Goal: Task Accomplishment & Management: Manage account settings

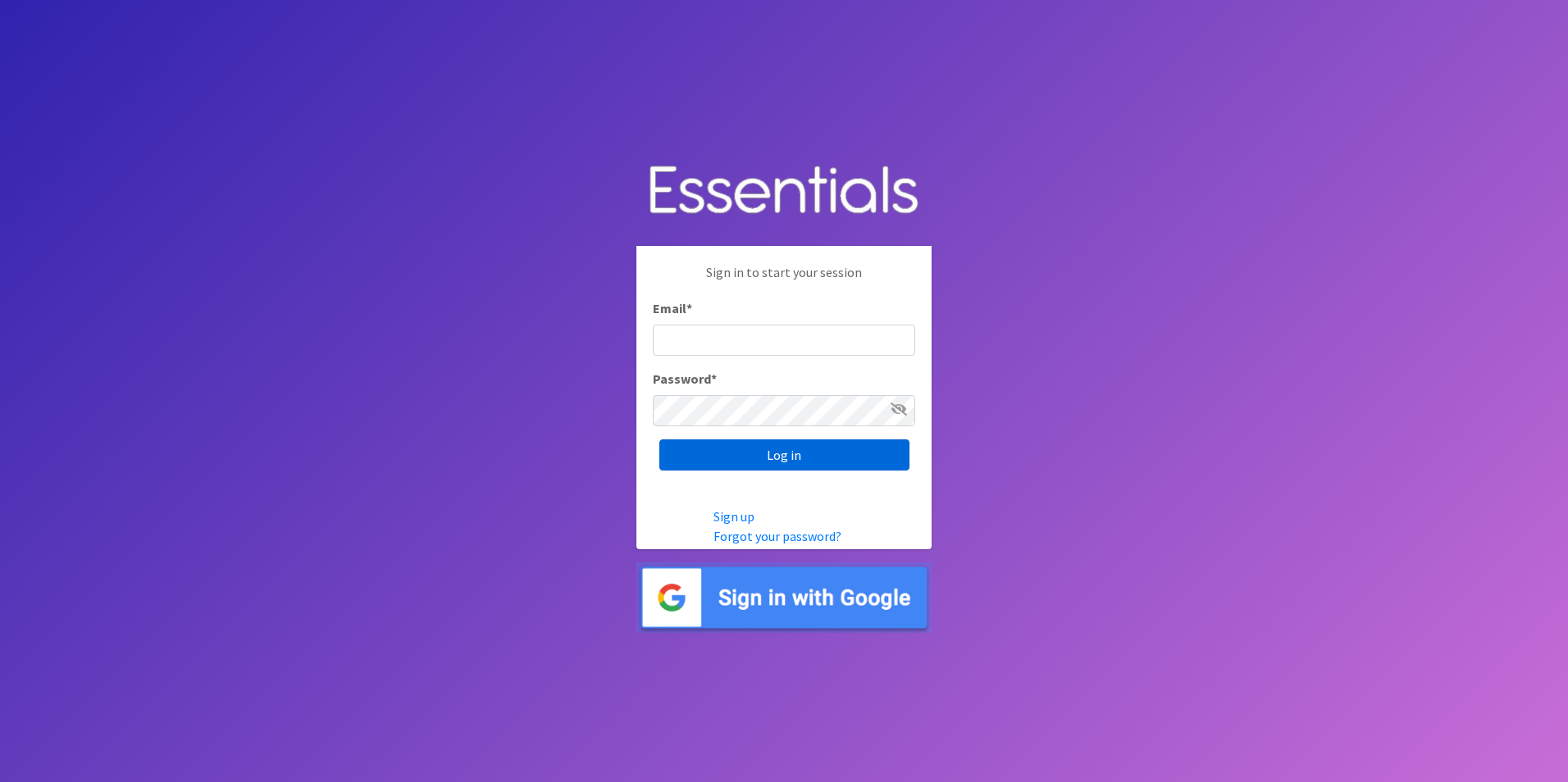
type input "[EMAIL_ADDRESS][DOMAIN_NAME]"
click at [753, 452] on input "Log in" at bounding box center [784, 455] width 251 height 31
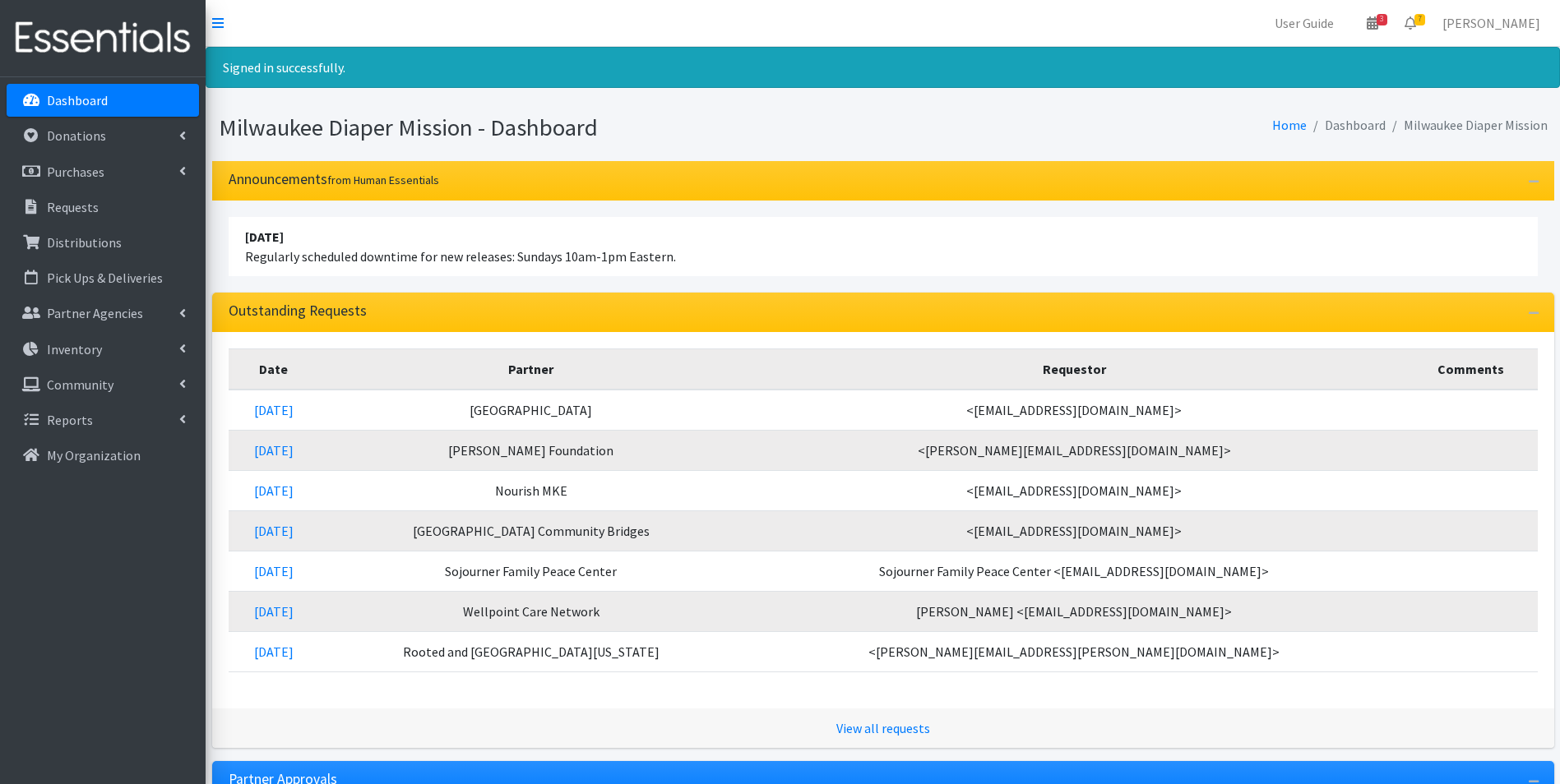
scroll to position [289, 0]
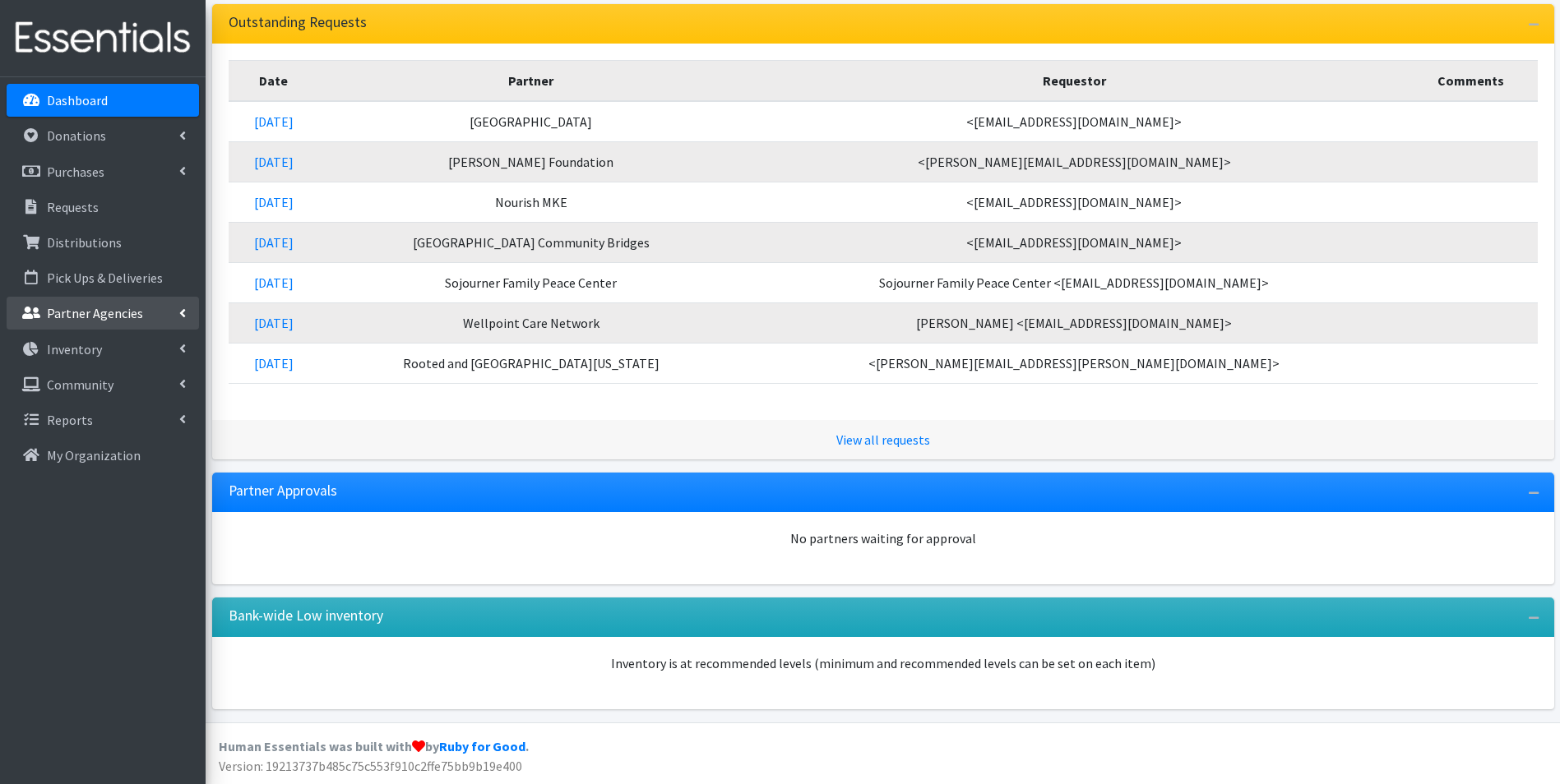
click at [68, 312] on p "Partner Agencies" at bounding box center [95, 313] width 97 height 17
click at [70, 352] on link "All Partners" at bounding box center [102, 350] width 192 height 33
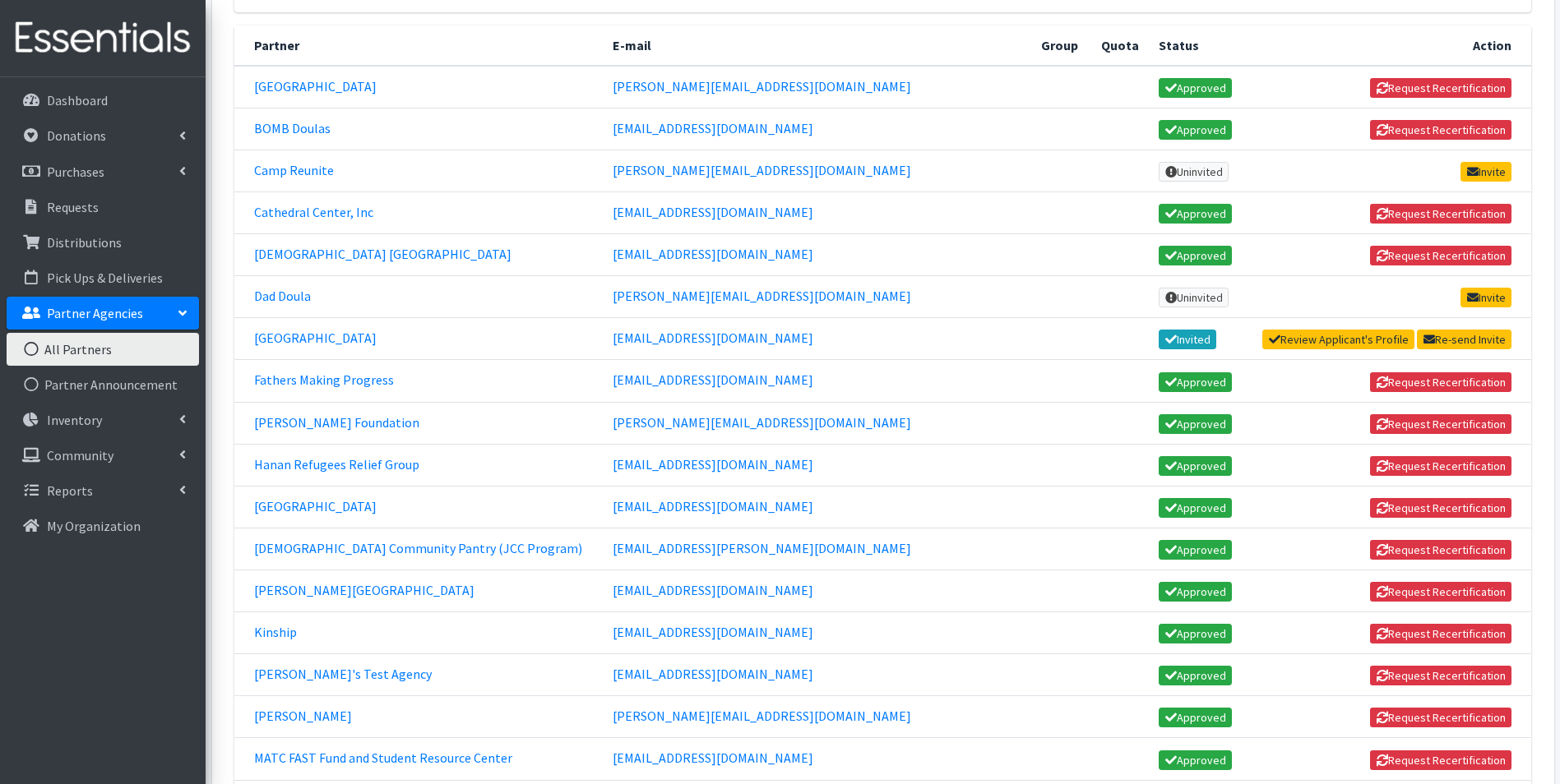
scroll to position [411, 0]
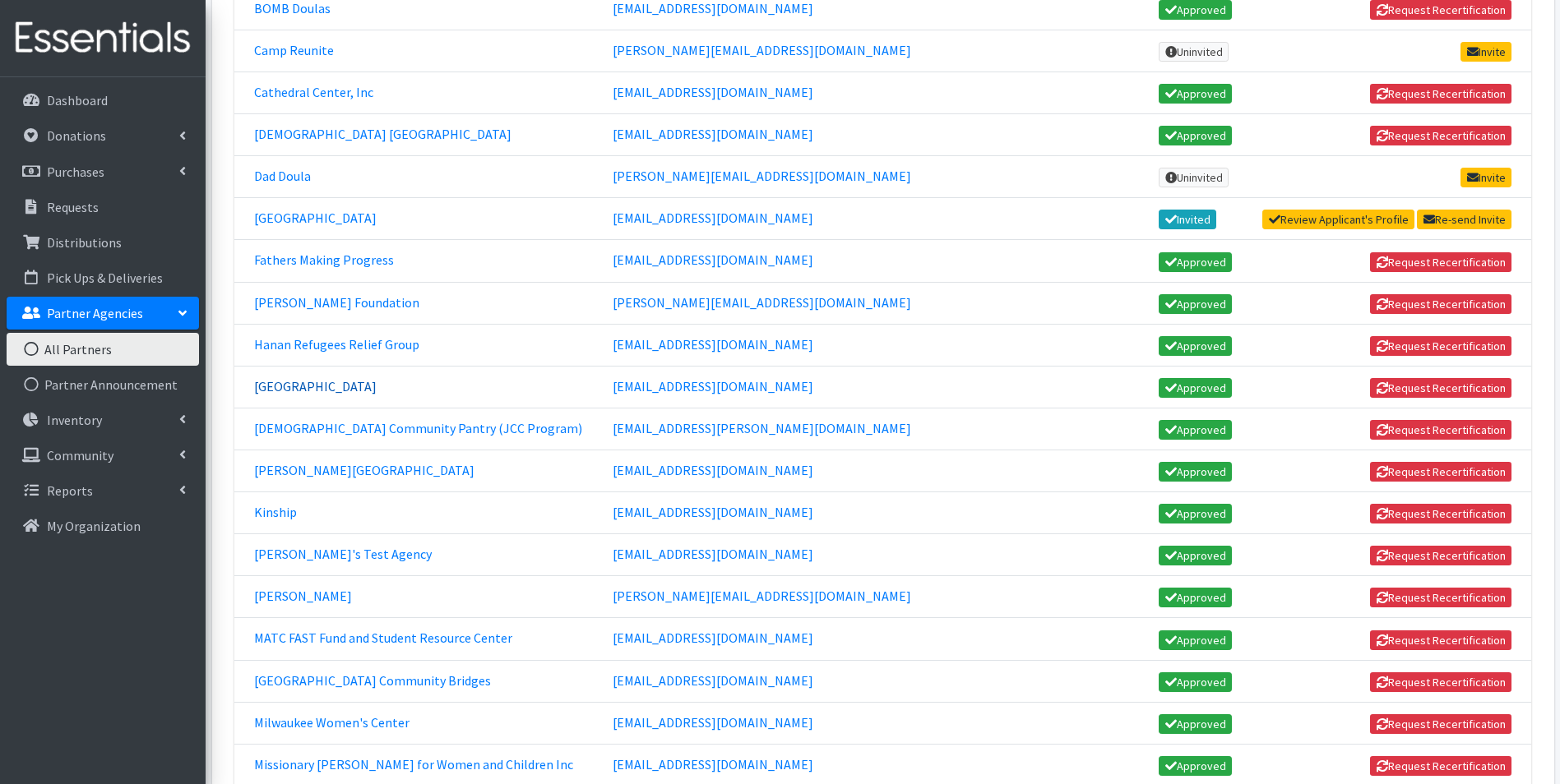
click at [264, 389] on link "[GEOGRAPHIC_DATA]" at bounding box center [315, 386] width 122 height 17
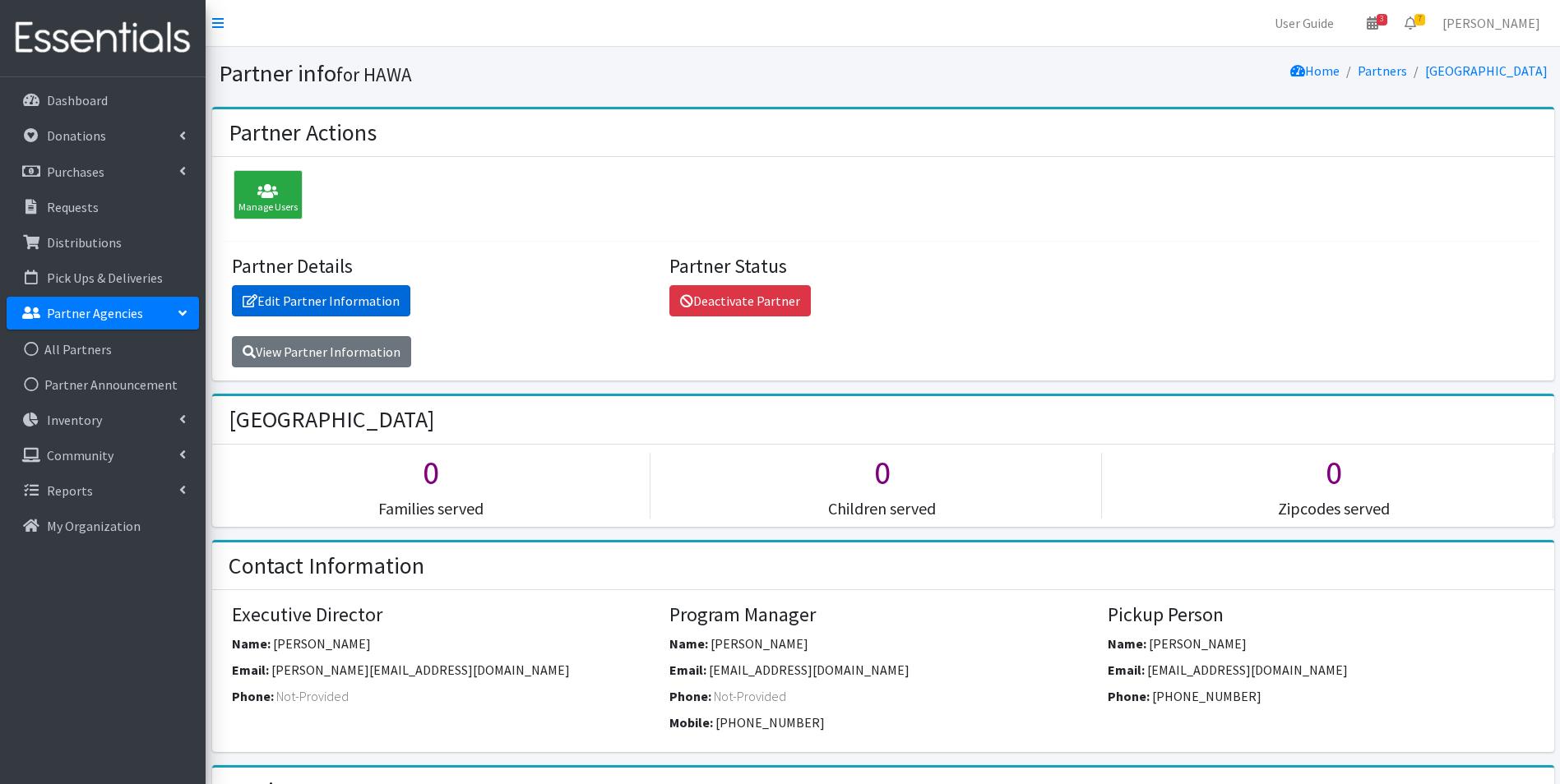
click at [307, 298] on link "Edit Partner Information" at bounding box center [321, 301] width 179 height 31
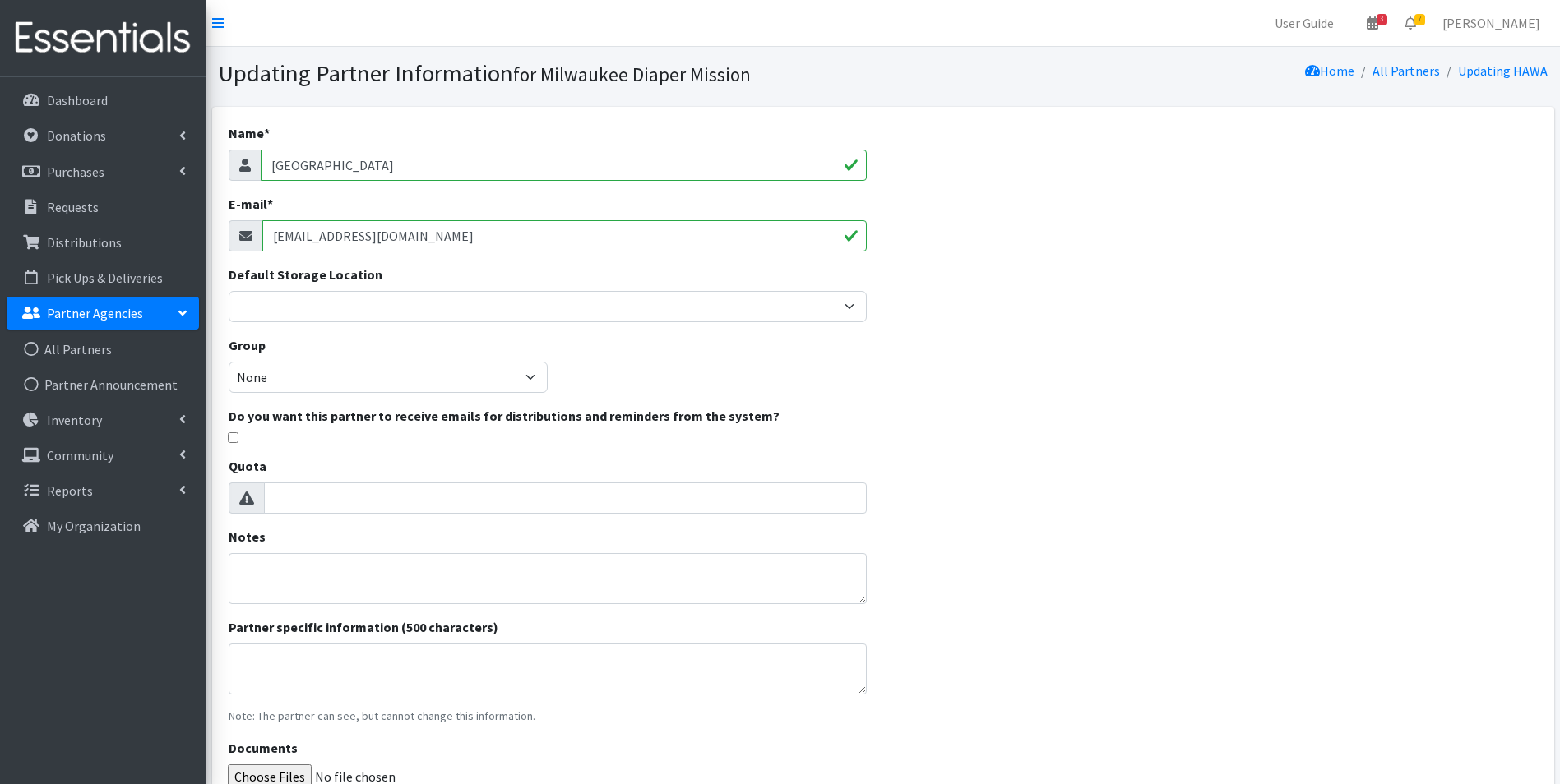
drag, startPoint x: 301, startPoint y: 237, endPoint x: 213, endPoint y: 238, distance: 88.0
click at [213, 238] on div "Name * HAWA E-mail * youa@hawamke.org Default Storage Location Warehouse Group …" at bounding box center [548, 463] width 671 height 712
click at [1295, 289] on div "Name * HAWA E-mail * youa@hawamke.org Default Storage Location Warehouse Group …" at bounding box center [884, 488] width 1342 height 763
click at [120, 302] on link "Partner Agencies" at bounding box center [102, 314] width 192 height 33
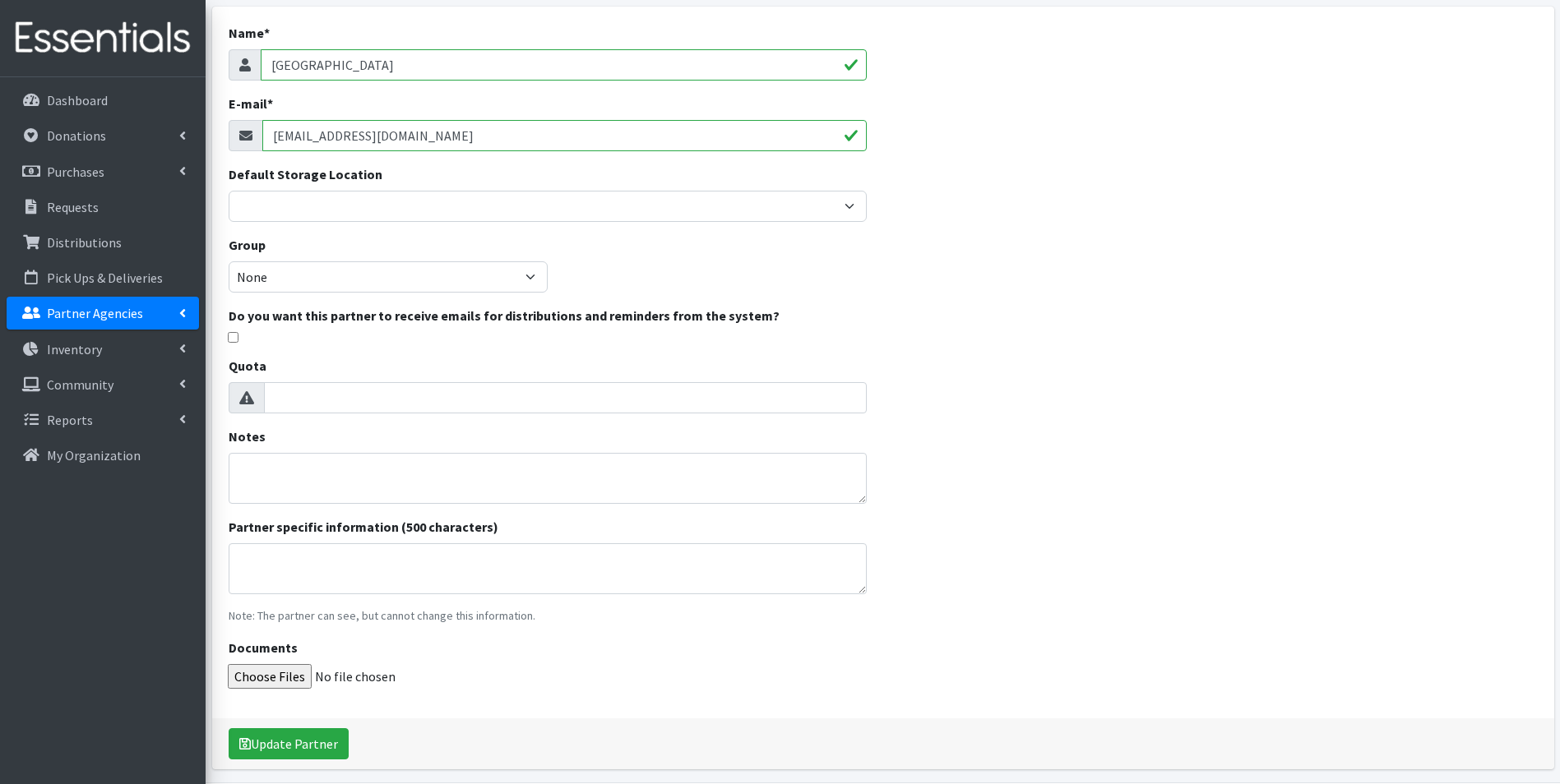
scroll to position [160, 0]
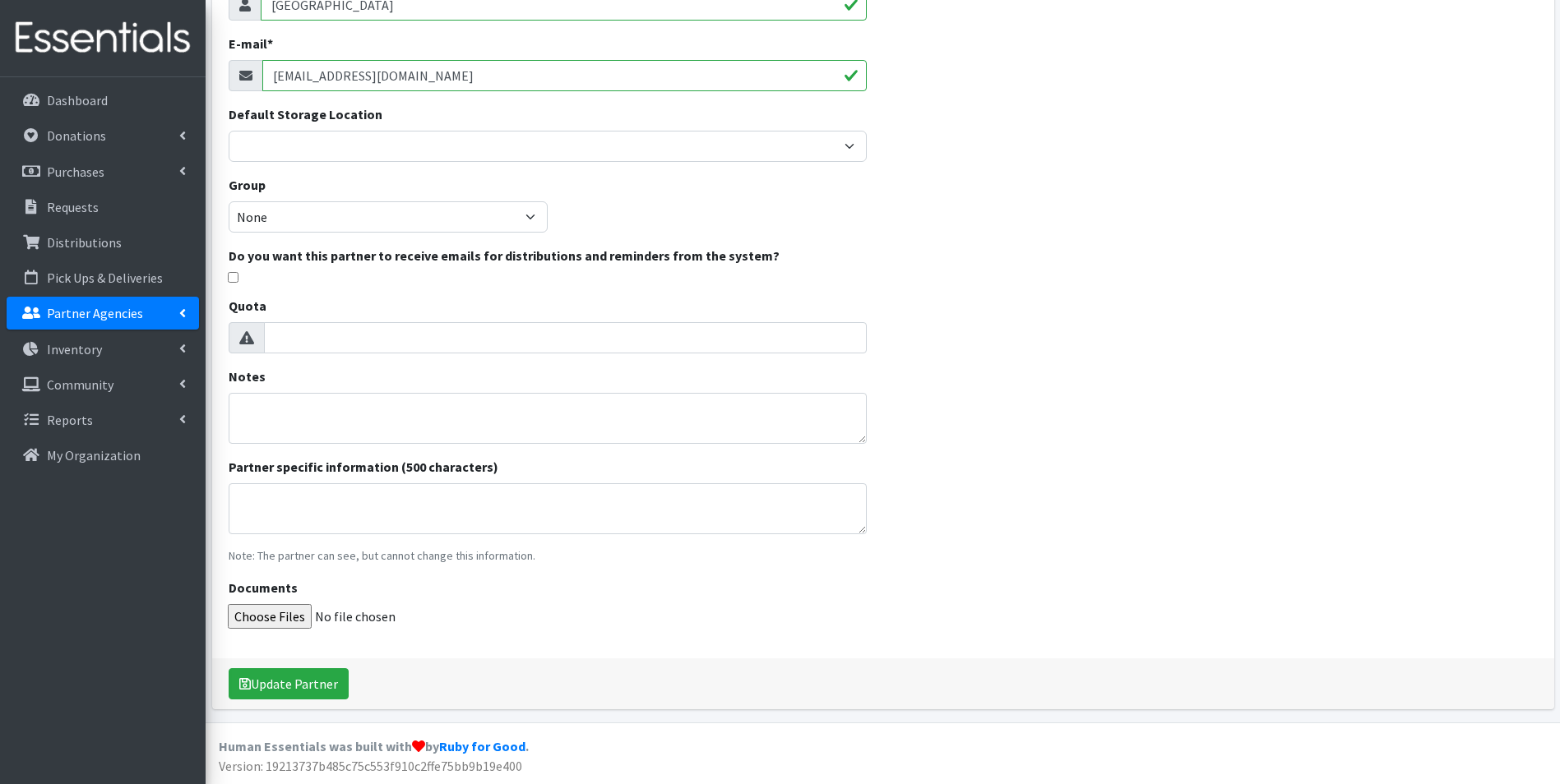
click at [299, 664] on div "Update Partner" at bounding box center [884, 684] width 1342 height 51
click at [305, 677] on button "Update Partner" at bounding box center [288, 684] width 120 height 31
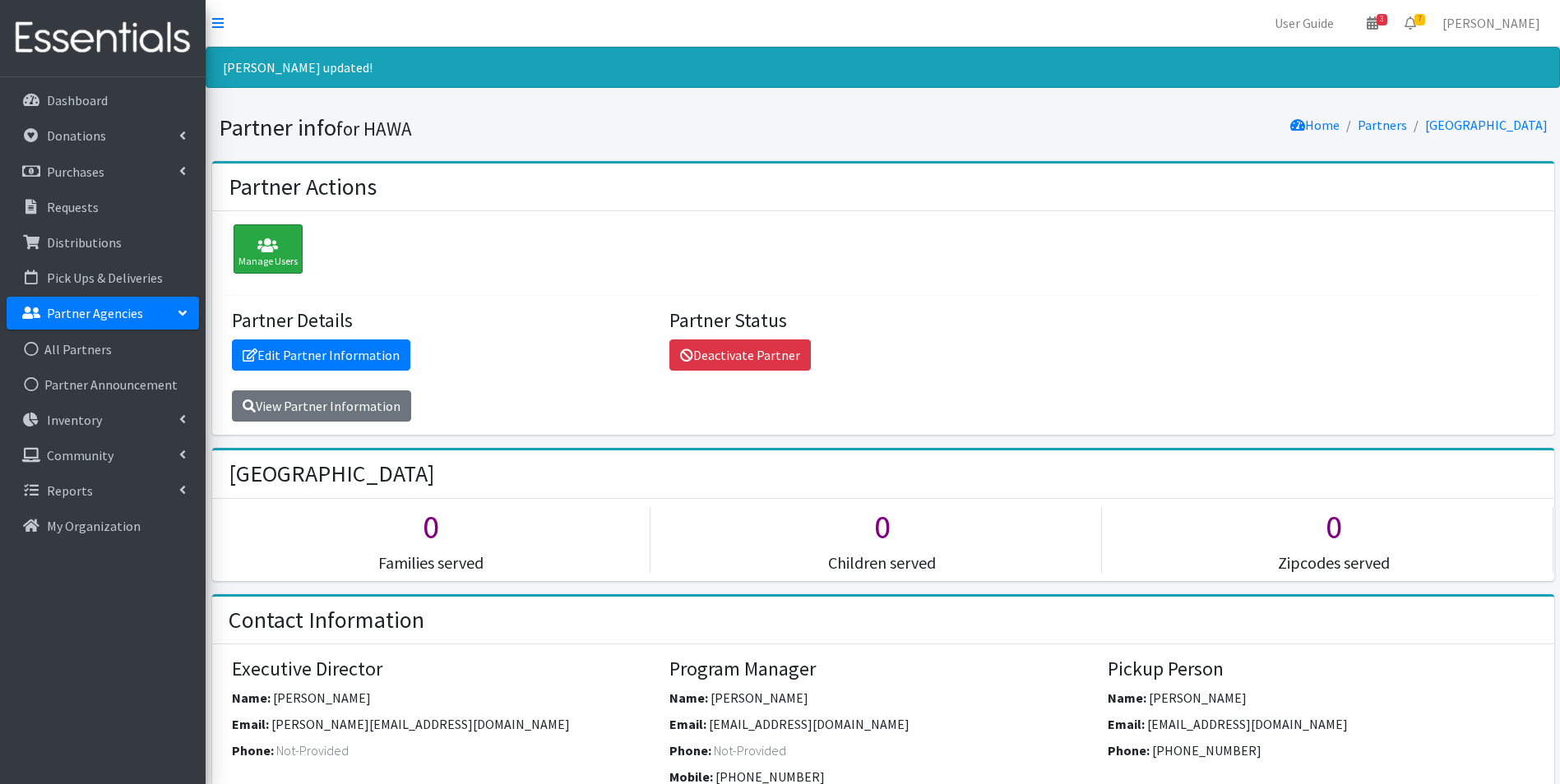
click at [270, 237] on icon at bounding box center [268, 246] width 59 height 17
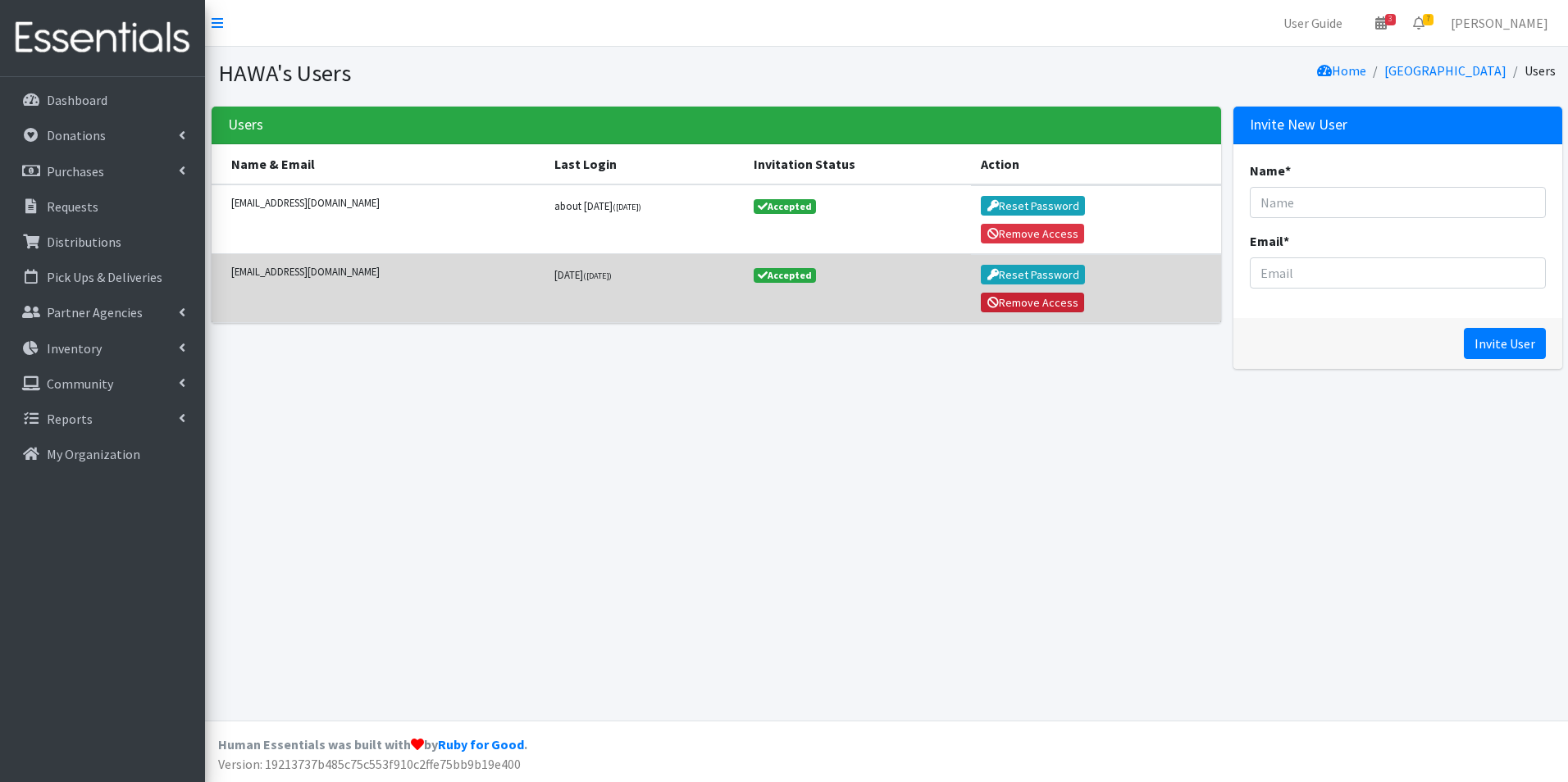
click at [1024, 298] on button "Remove Access" at bounding box center [1033, 302] width 104 height 19
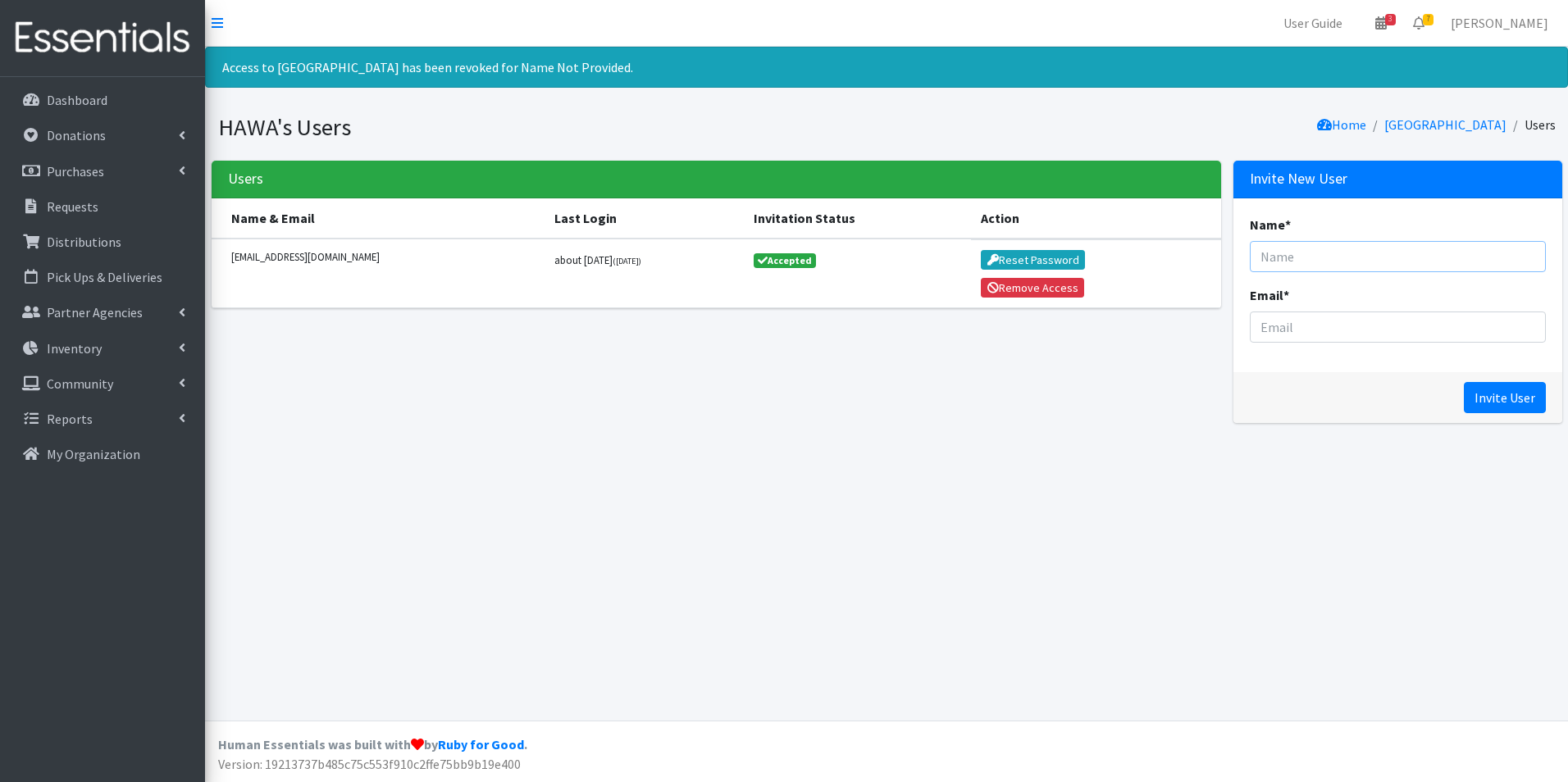
click at [1414, 255] on input "Name *" at bounding box center [1398, 257] width 297 height 31
type input "Kia Her"
type input "[EMAIL_ADDRESS][DOMAIN_NAME]"
click at [1488, 382] on input "Invite User" at bounding box center [1505, 397] width 82 height 31
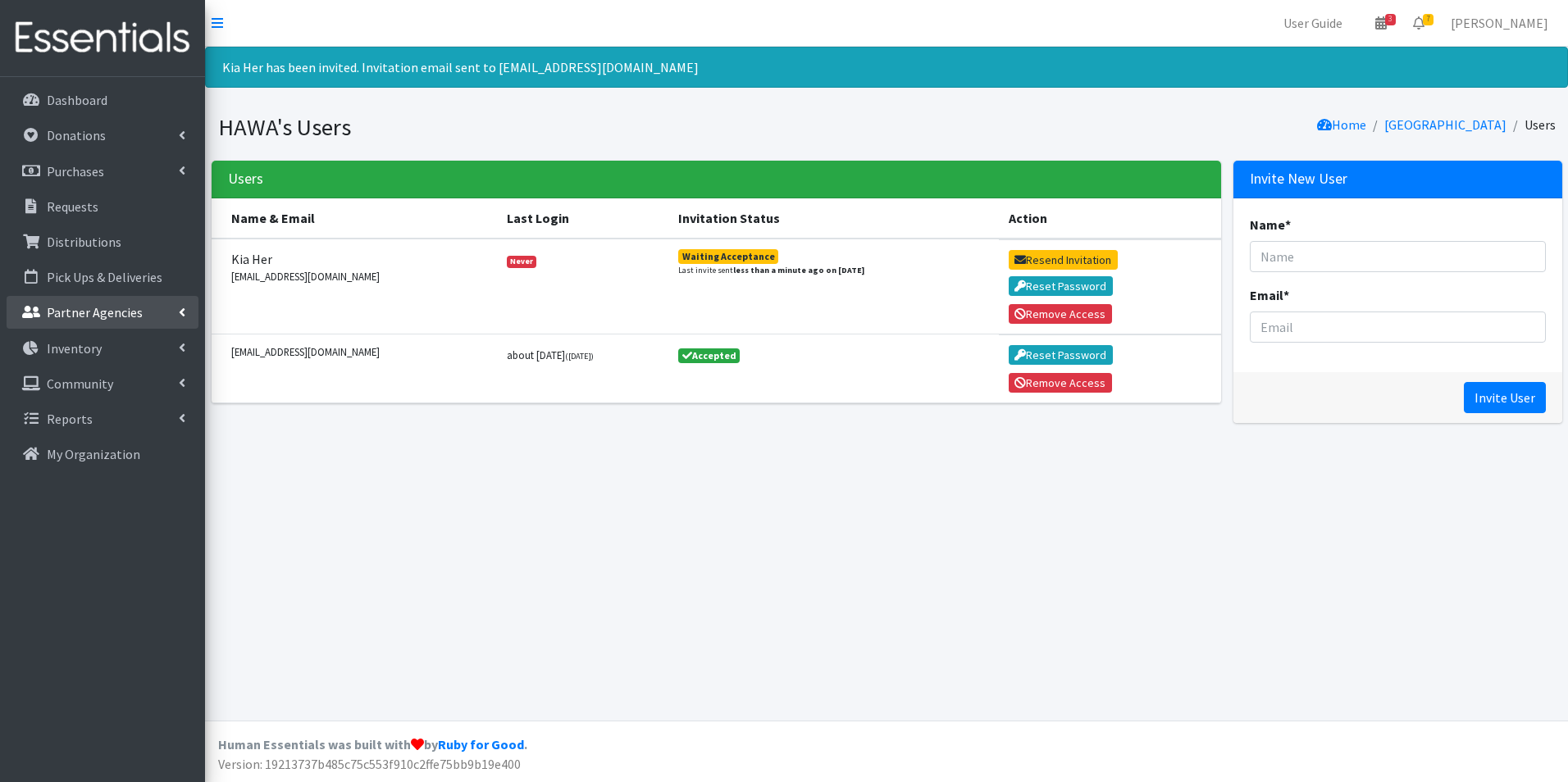
click at [48, 308] on p "Partner Agencies" at bounding box center [95, 312] width 96 height 17
click at [50, 337] on link "All Partners" at bounding box center [102, 349] width 192 height 33
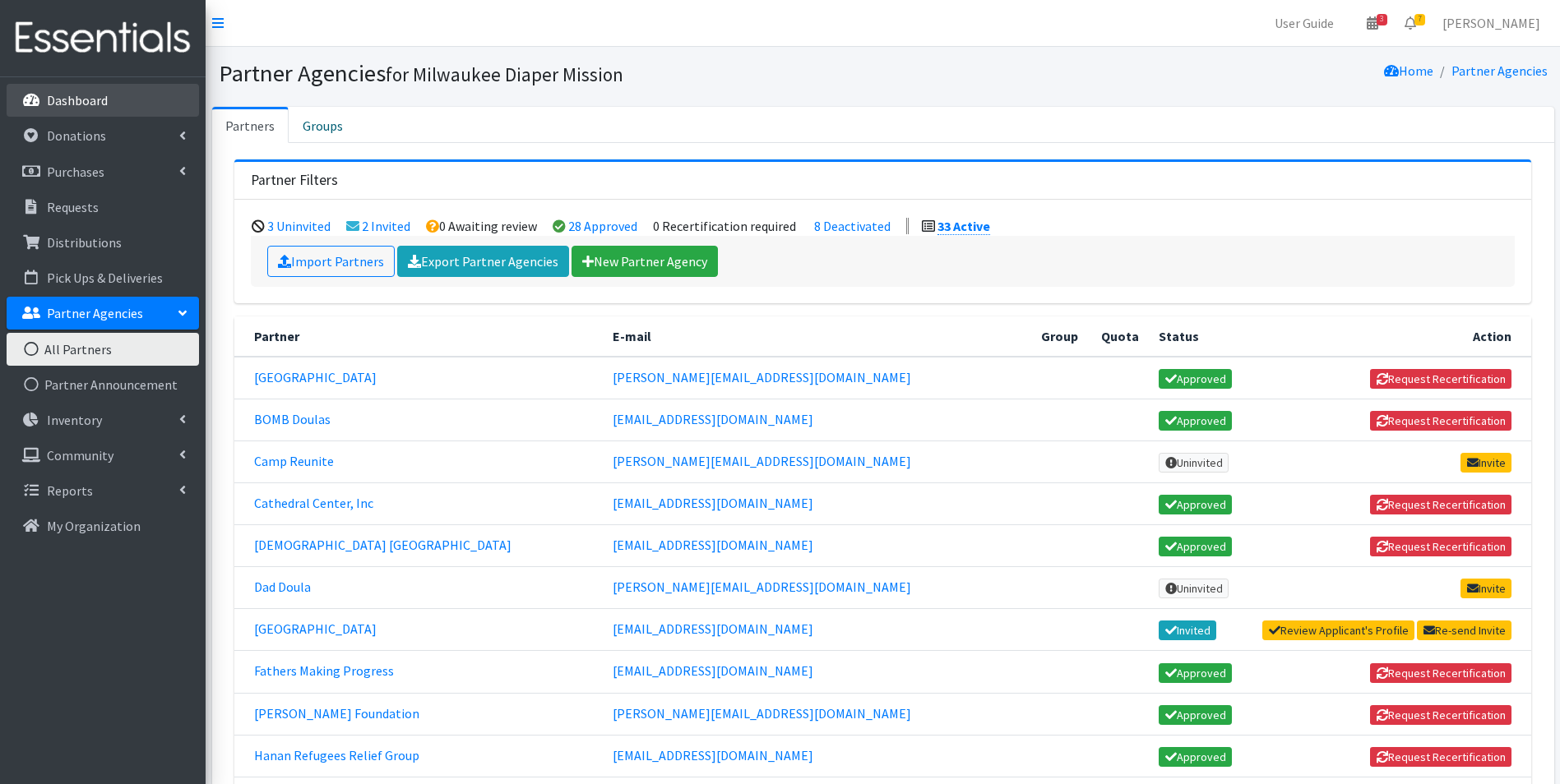
click at [125, 109] on link "Dashboard" at bounding box center [102, 100] width 192 height 33
